Goal: Task Accomplishment & Management: Manage account settings

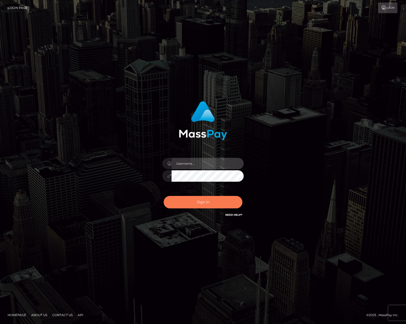
type input "bengreen"
click at [215, 203] on button "Sign in" at bounding box center [202, 202] width 79 height 12
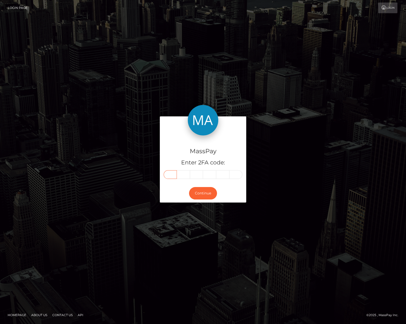
paste input "9"
type input "9"
type input "8"
type input "0"
type input "2"
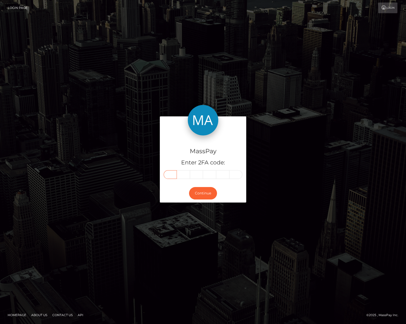
type input "7"
type input "5"
click at [202, 196] on button "Continue" at bounding box center [203, 193] width 28 height 12
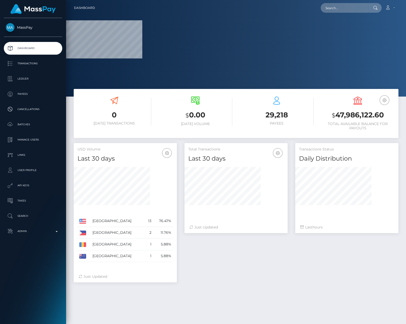
click at [42, 240] on div "MassPay Dashboard Transactions Ledger Payees Cancellations" at bounding box center [33, 170] width 66 height 305
click at [33, 232] on p "Admin" at bounding box center [33, 231] width 54 height 8
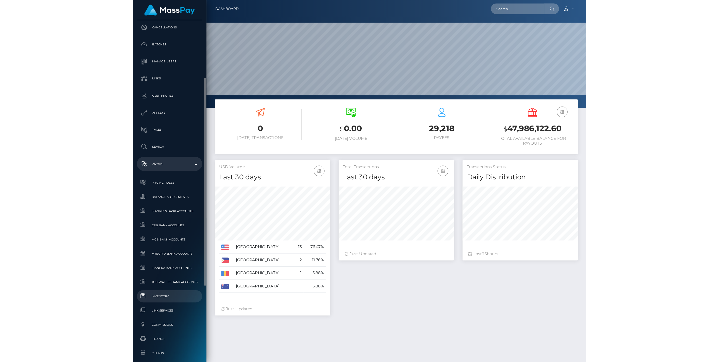
scroll to position [90, 103]
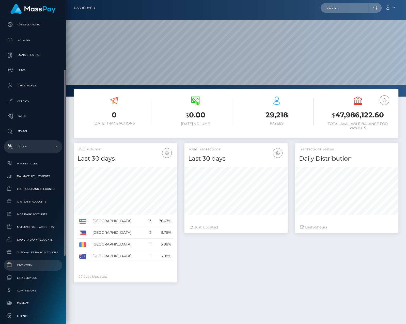
click at [25, 270] on link "Inventory" at bounding box center [33, 264] width 58 height 11
click at [27, 267] on link "Inventory" at bounding box center [33, 264] width 58 height 11
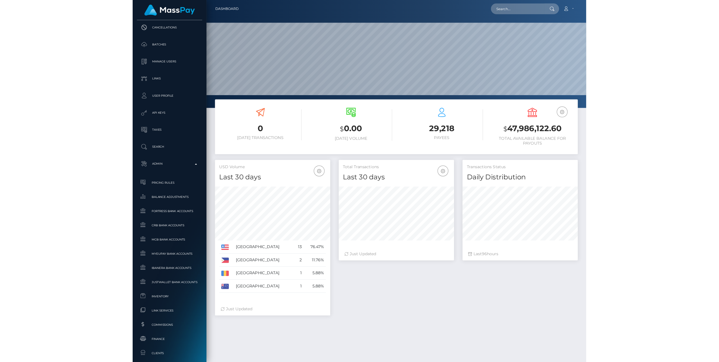
scroll to position [90, 208]
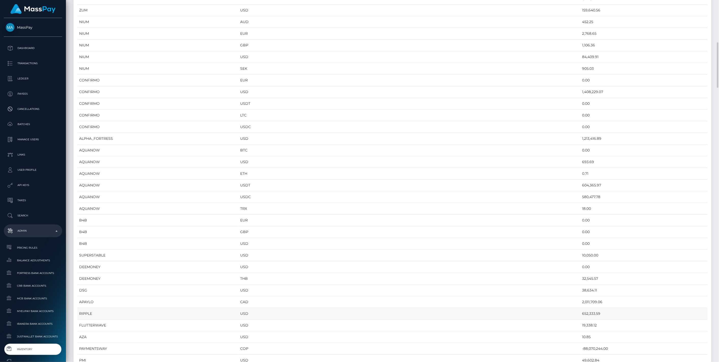
scroll to position [423, 0]
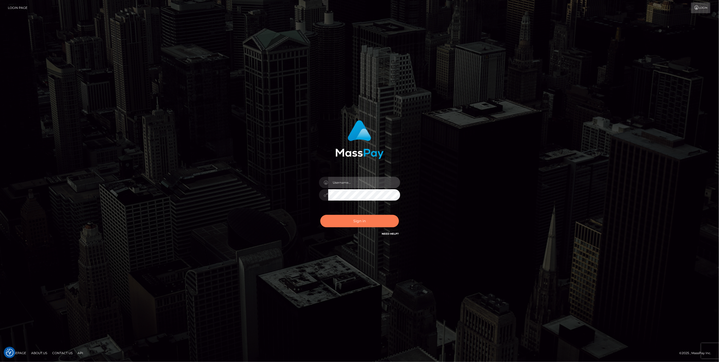
type input "bengreen"
click at [351, 218] on button "Sign in" at bounding box center [360, 221] width 79 height 12
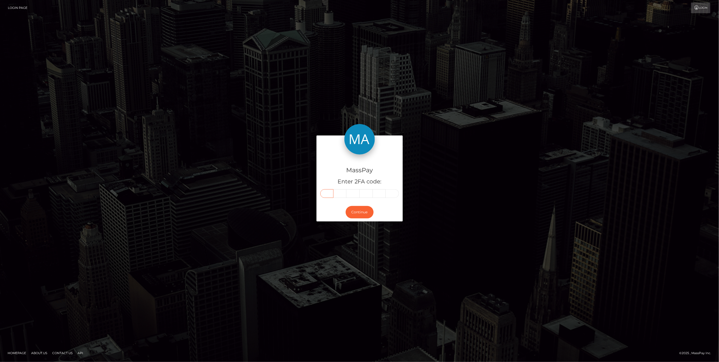
paste input "0"
type input "0"
type input "3"
type input "2"
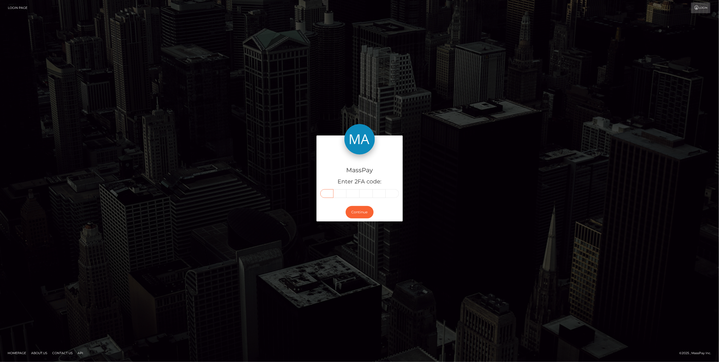
type input "6"
type input "1"
click at [353, 207] on button "Continue" at bounding box center [360, 212] width 28 height 12
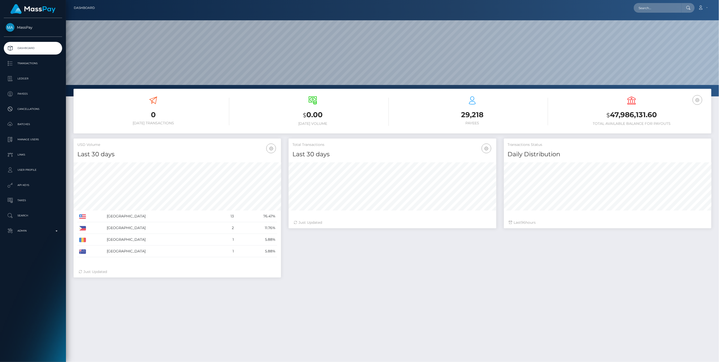
scroll to position [90, 208]
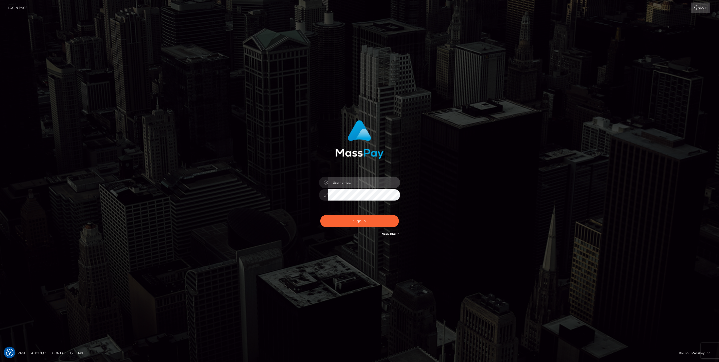
type input "bengreen"
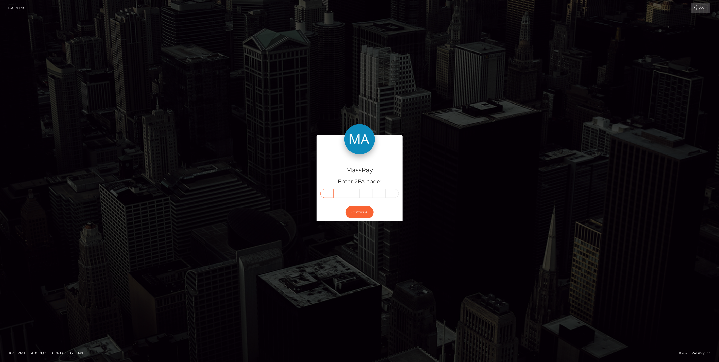
paste input "9"
type input "9"
type input "8"
type input "1"
type input "5"
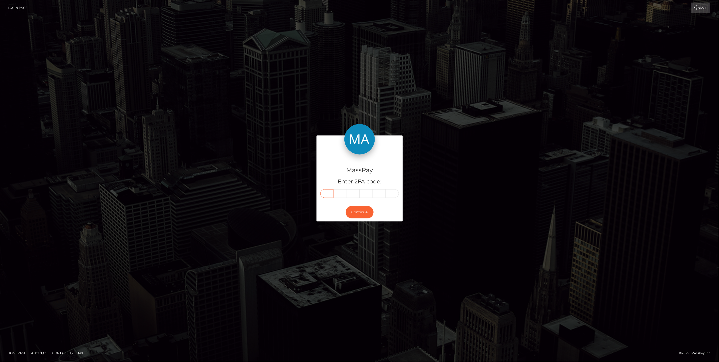
type input "3"
type input "1"
click at [362, 210] on button "Continue" at bounding box center [360, 212] width 28 height 12
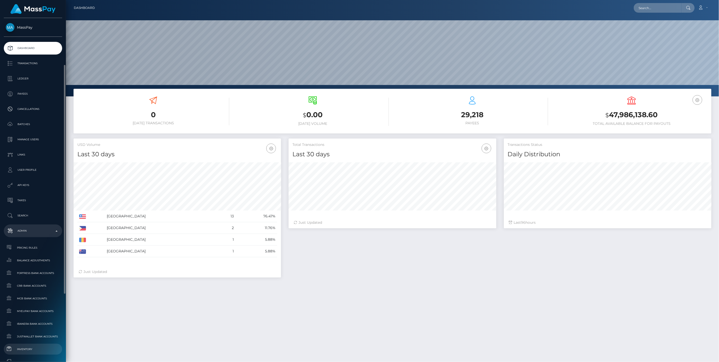
scroll to position [28, 0]
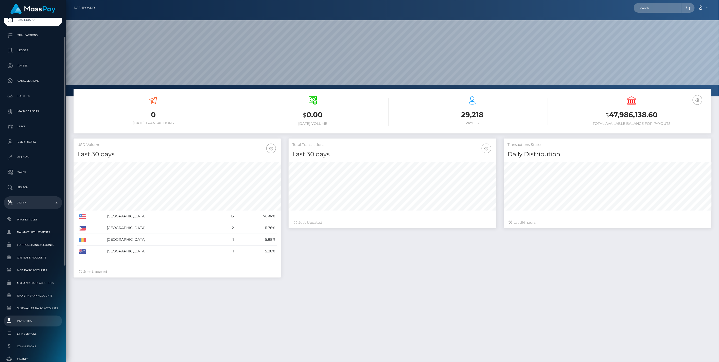
click at [35, 320] on span "Inventory" at bounding box center [33, 321] width 54 height 6
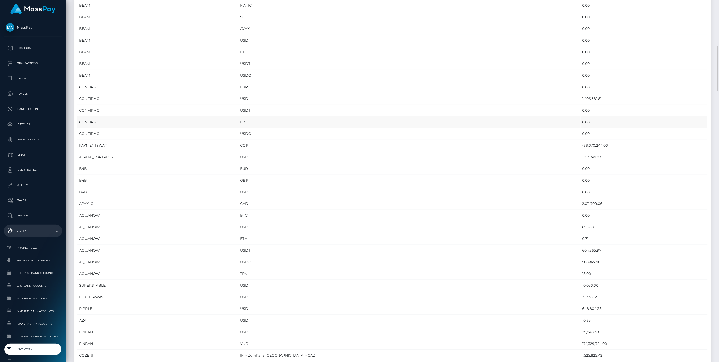
scroll to position [536, 0]
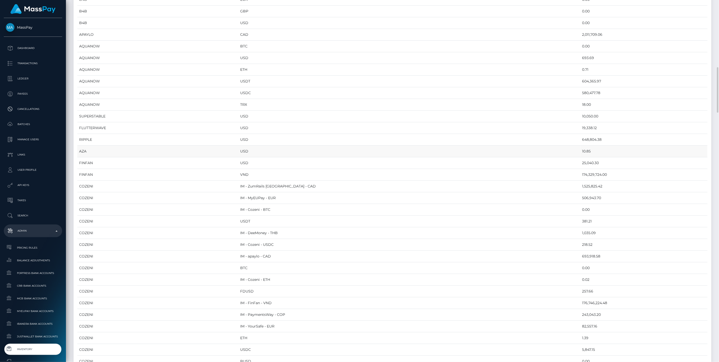
click at [349, 146] on td "USD" at bounding box center [410, 152] width 342 height 12
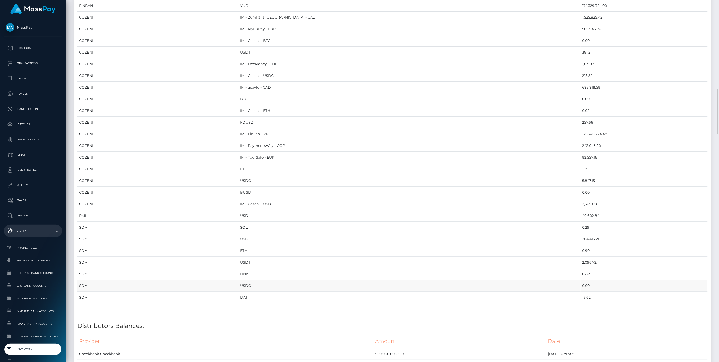
scroll to position [733, 0]
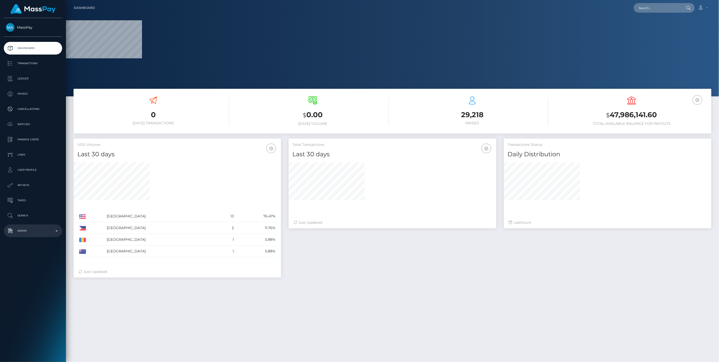
click at [31, 238] on div "MassPay Dashboard Transactions Ledger Payees Cancellations" at bounding box center [33, 189] width 66 height 343
click at [30, 234] on p "Admin" at bounding box center [33, 231] width 54 height 8
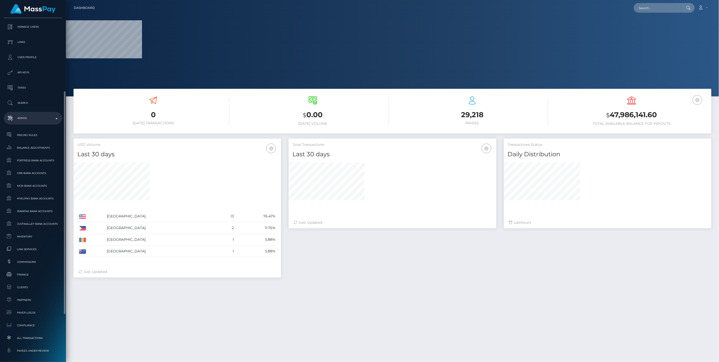
scroll to position [185, 0]
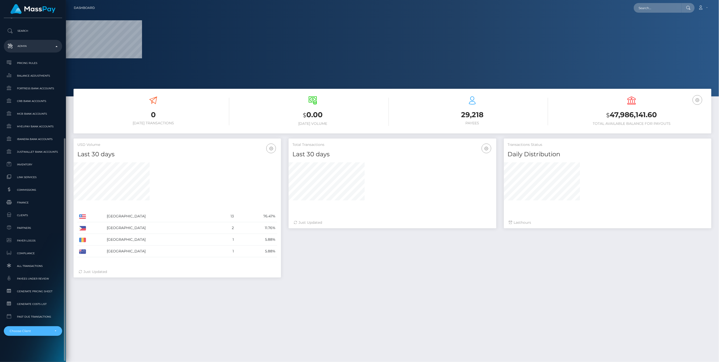
click at [47, 331] on div "Choose Client" at bounding box center [30, 331] width 41 height 4
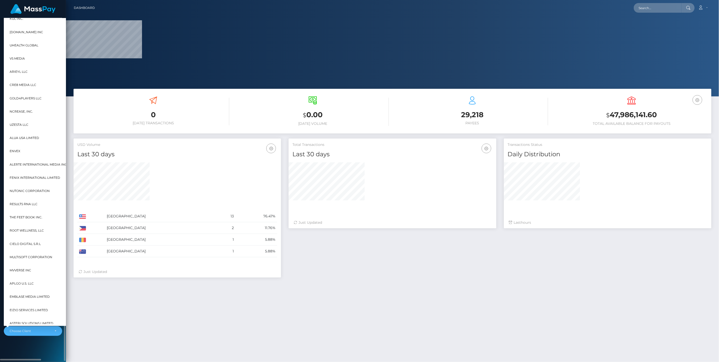
scroll to position [0, 0]
click at [187, 42] on div at bounding box center [392, 48] width 653 height 96
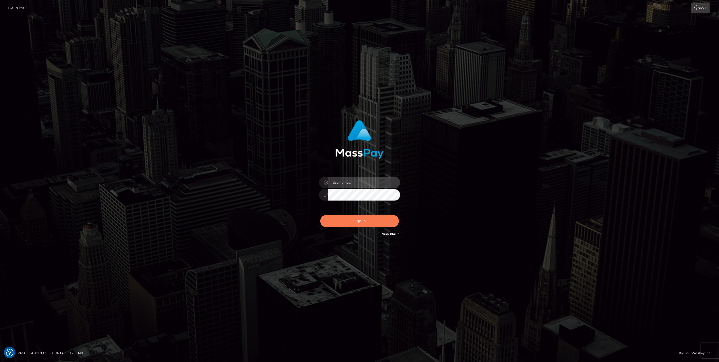
type input "bengreen"
click at [366, 218] on button "Sign in" at bounding box center [360, 221] width 79 height 12
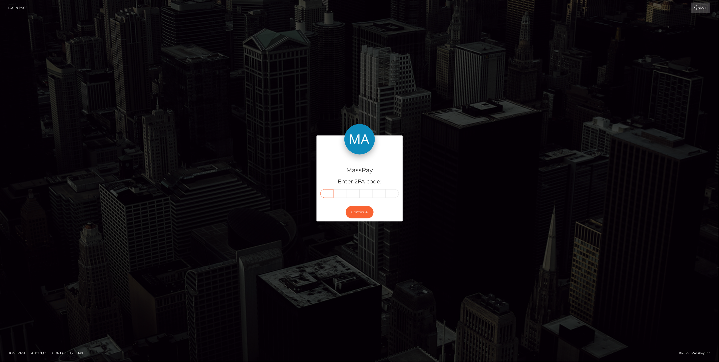
paste input "2"
type input "2"
type input "3"
type input "7"
type input "4"
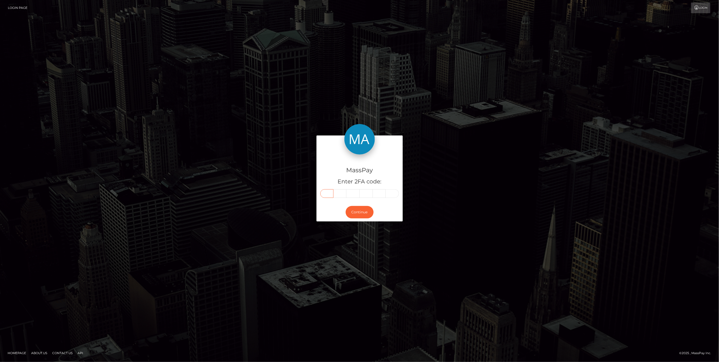
type input "8"
type input "9"
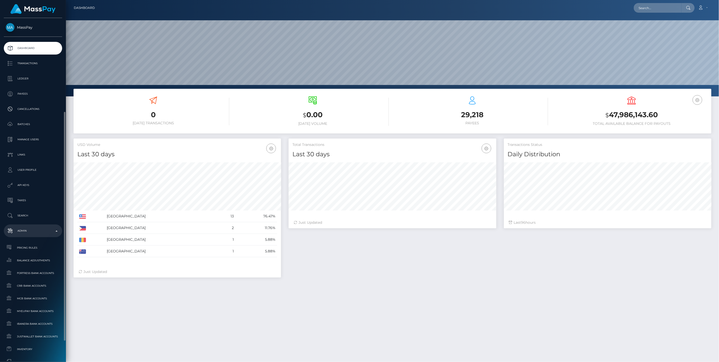
scroll to position [90, 208]
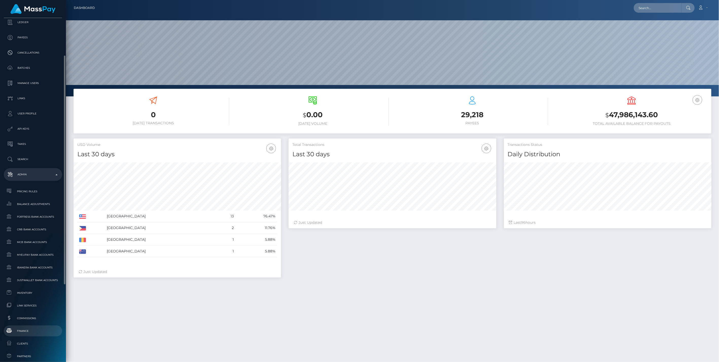
click at [29, 326] on link "Finance" at bounding box center [33, 331] width 58 height 11
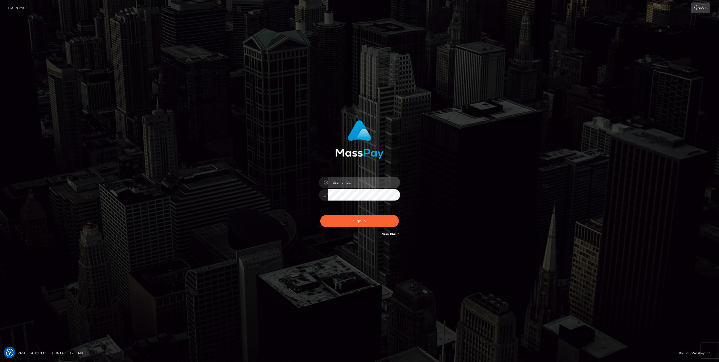
type input "bengreen"
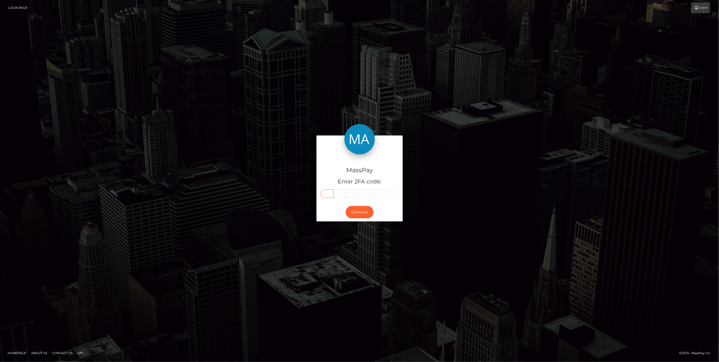
drag, startPoint x: 326, startPoint y: 198, endPoint x: 329, endPoint y: 195, distance: 4.5
paste input "1"
type input "1"
type input "6"
type input "2"
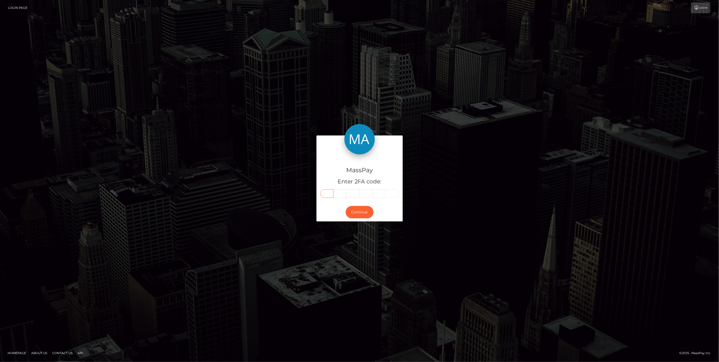
type input "5"
type input "9"
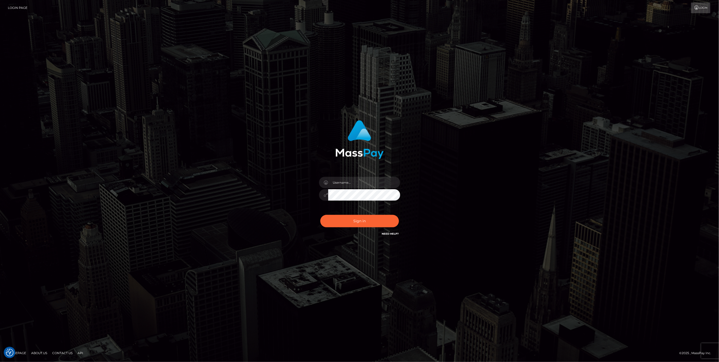
checkbox input "true"
type input "bengreen"
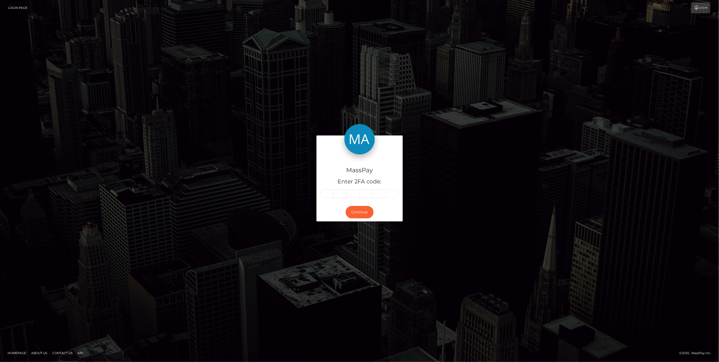
type input "1"
type input "6"
type input "2"
type input "5"
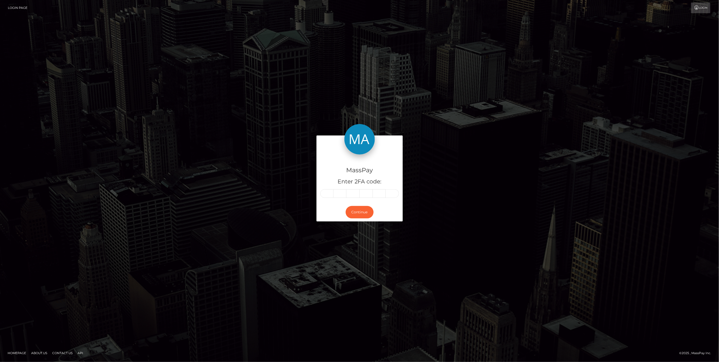
type input "9"
click at [356, 217] on button "Continue" at bounding box center [360, 212] width 28 height 12
click at [357, 214] on button "Continue" at bounding box center [360, 212] width 28 height 12
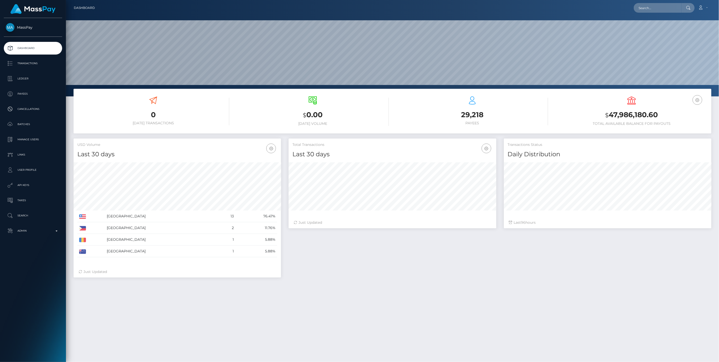
scroll to position [90, 208]
click at [24, 225] on link "Admin" at bounding box center [33, 231] width 58 height 13
click at [37, 349] on span "Inventory" at bounding box center [33, 349] width 54 height 6
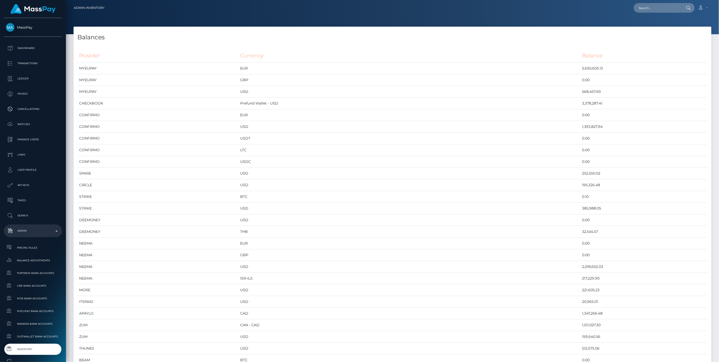
scroll to position [2824, 638]
click at [179, 106] on td "CHECKBOOK" at bounding box center [157, 104] width 161 height 12
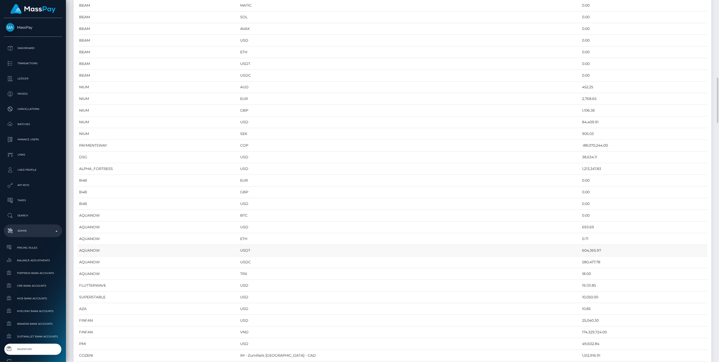
scroll to position [423, 0]
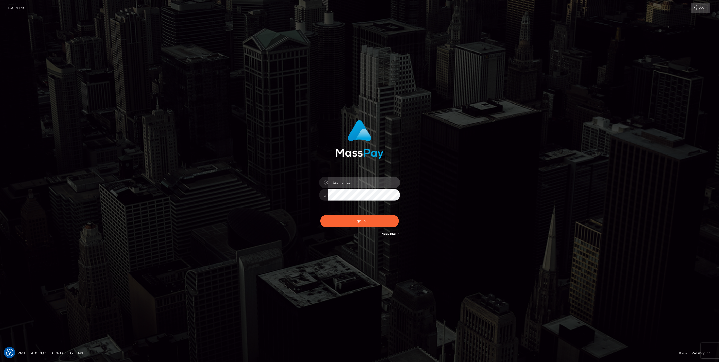
type input "bengreen"
click at [374, 220] on button "Sign in" at bounding box center [360, 221] width 79 height 12
type input "bengreen"
click at [378, 219] on button "Sign in" at bounding box center [360, 221] width 79 height 12
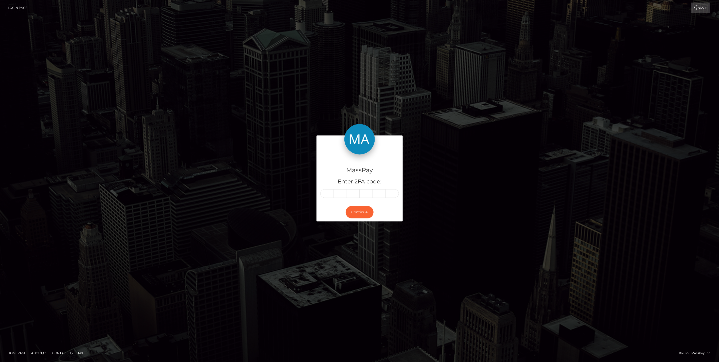
drag, startPoint x: 320, startPoint y: 191, endPoint x: 318, endPoint y: 180, distance: 11.2
click at [318, 180] on div "MassPay Enter 2FA code:" at bounding box center [360, 179] width 86 height 49
paste input "5"
type input "5"
type input "9"
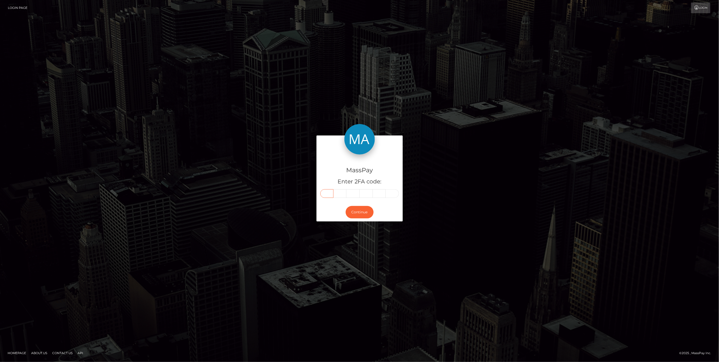
type input "9"
type input "2"
type input "6"
type input "3"
click at [357, 213] on button "Continue" at bounding box center [360, 212] width 28 height 12
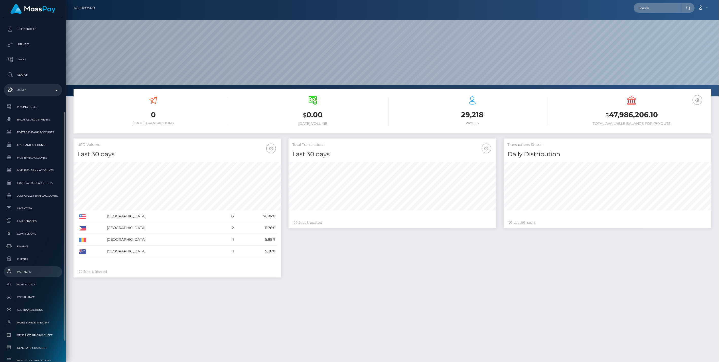
scroll to position [169, 0]
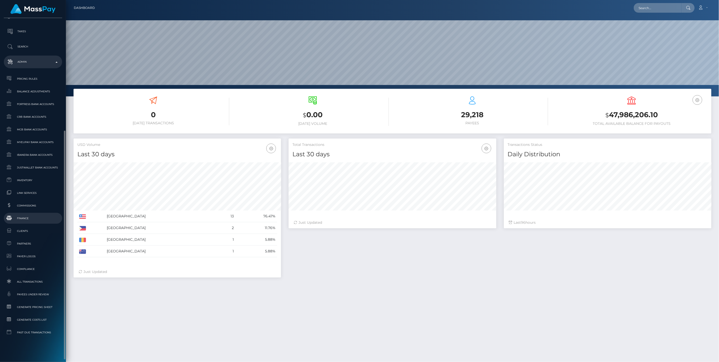
click at [28, 220] on span "Finance" at bounding box center [33, 218] width 54 height 6
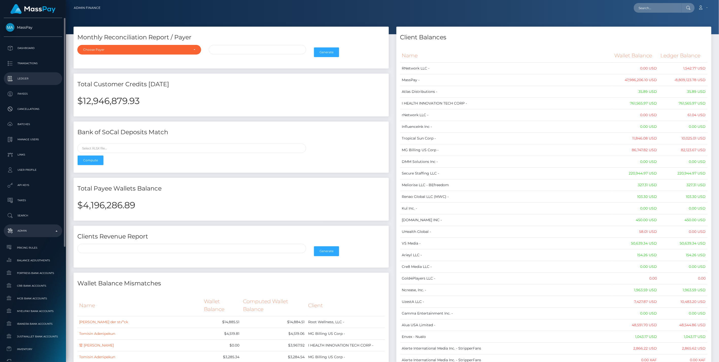
click at [25, 75] on p "Ledger" at bounding box center [33, 79] width 54 height 8
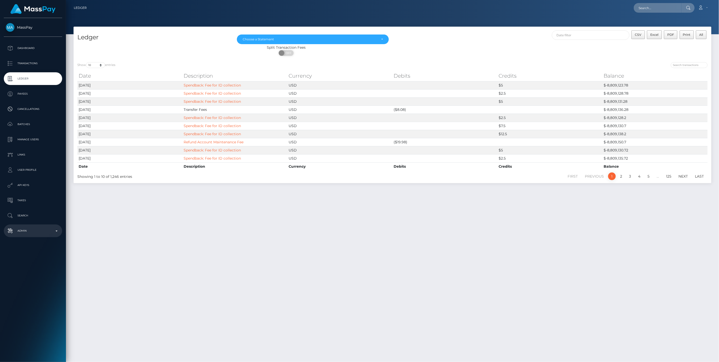
click at [45, 234] on p "Admin" at bounding box center [33, 231] width 54 height 8
click at [24, 346] on span "Inventory" at bounding box center [33, 349] width 54 height 6
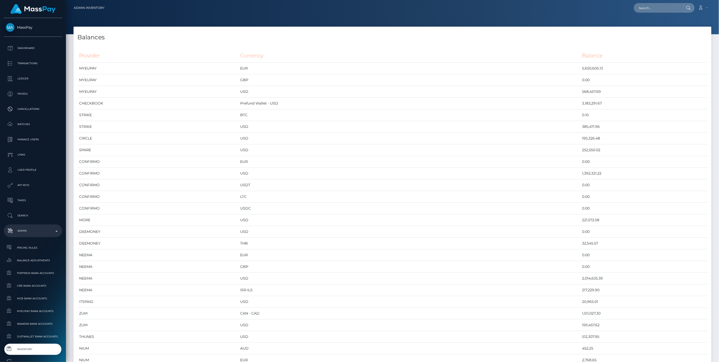
scroll to position [2731, 638]
